Goal: Find contact information: Find contact information

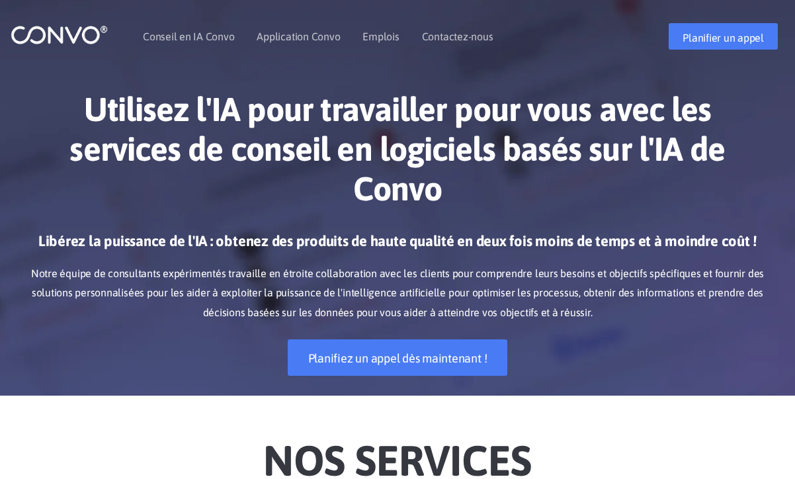
click at [366, 229] on div "Utilisez l'IA pour travailler pour vous avec les services de conseil en logicie…" at bounding box center [398, 232] width 754 height 326
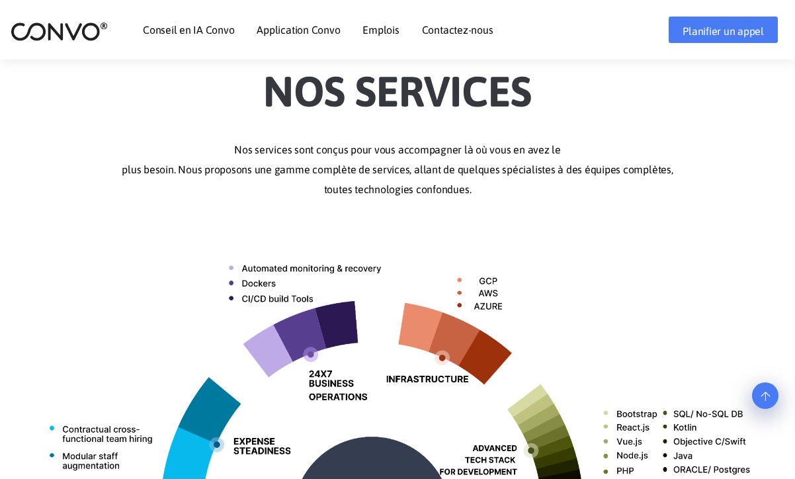
scroll to position [374, 0]
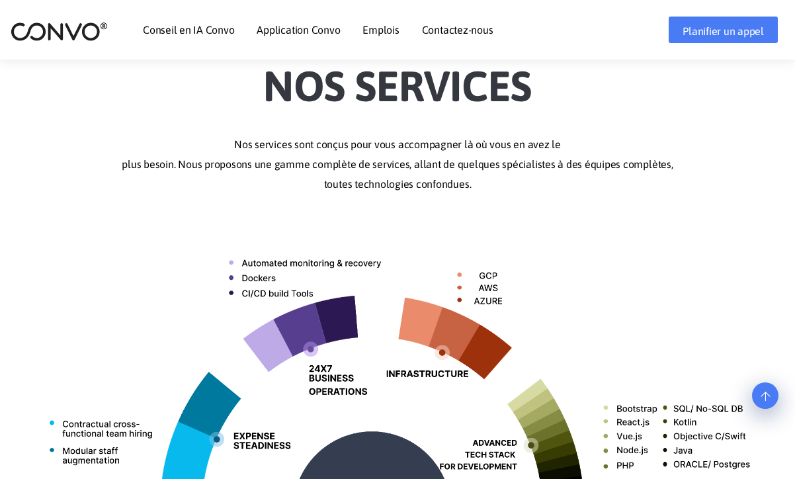
click at [444, 28] on font "Contactez-nous" at bounding box center [457, 30] width 71 height 12
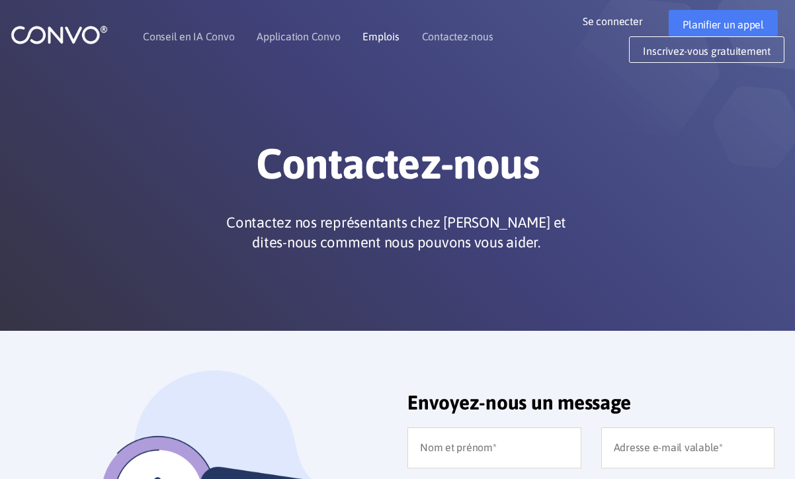
click at [374, 36] on font "Emplois" at bounding box center [380, 36] width 36 height 12
